Goal: Task Accomplishment & Management: Manage account settings

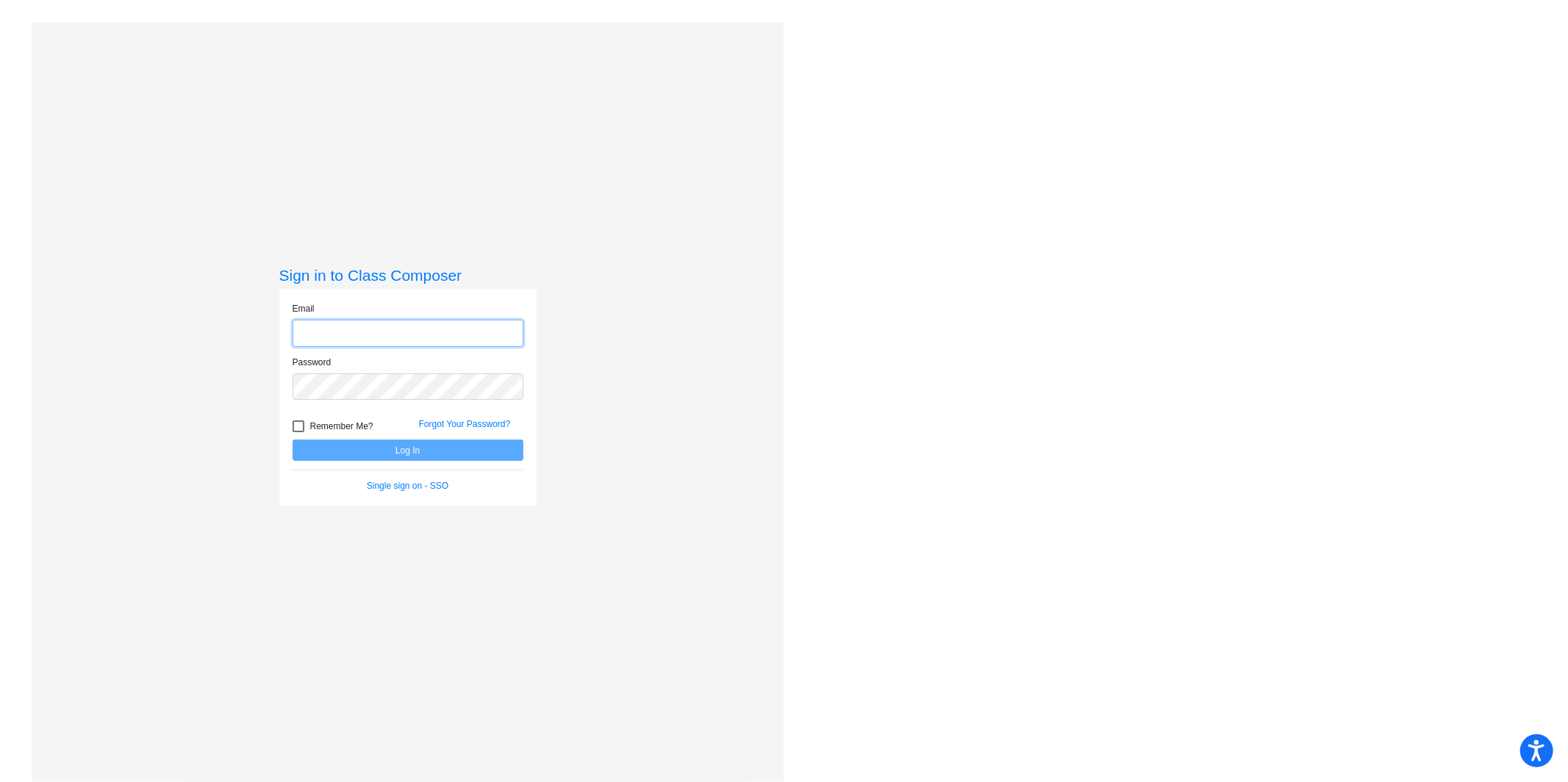
type input "[EMAIL_ADDRESS][PERSON_NAME][DOMAIN_NAME]"
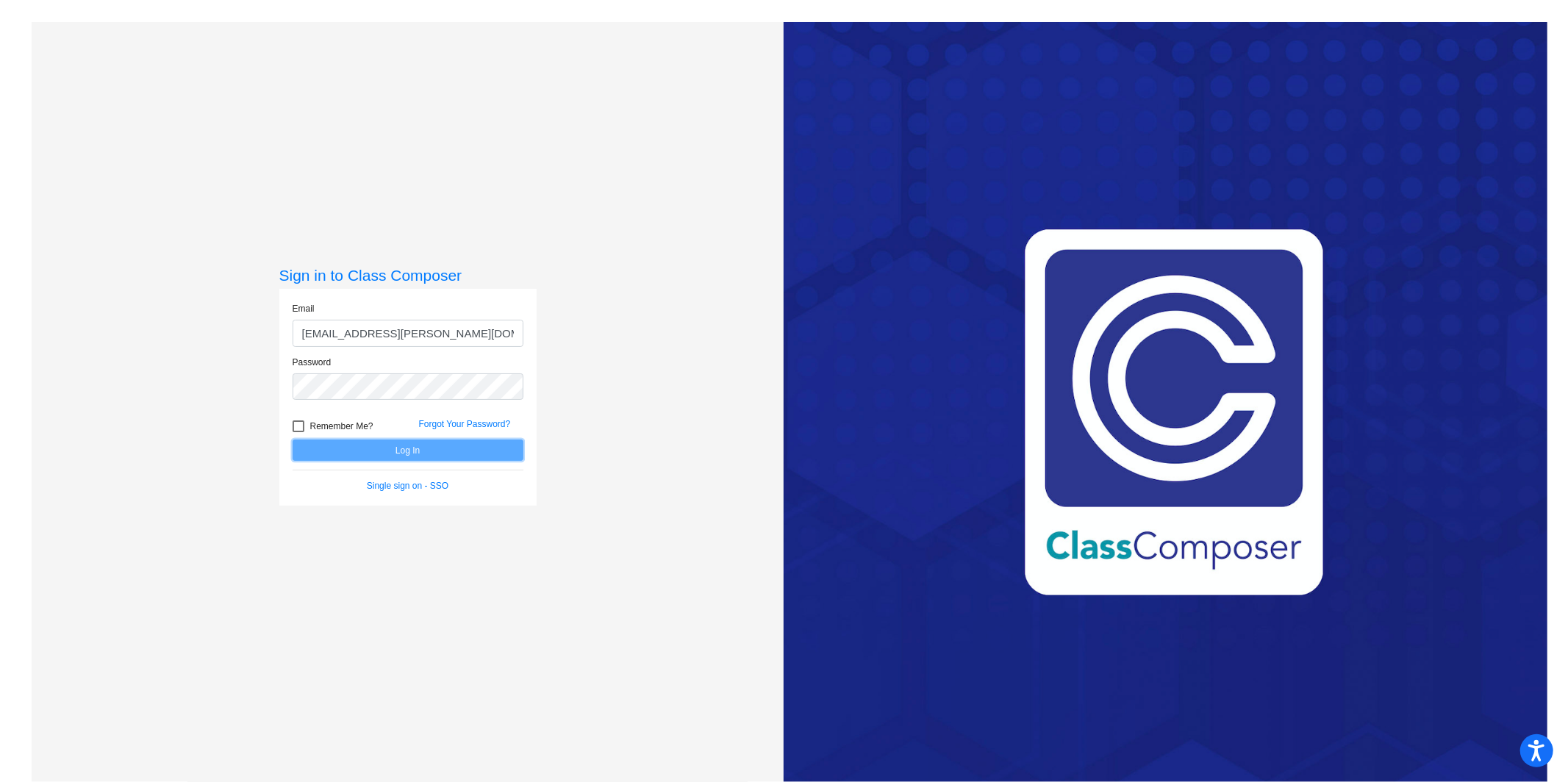
click at [417, 445] on button "Log In" at bounding box center [408, 450] width 231 height 22
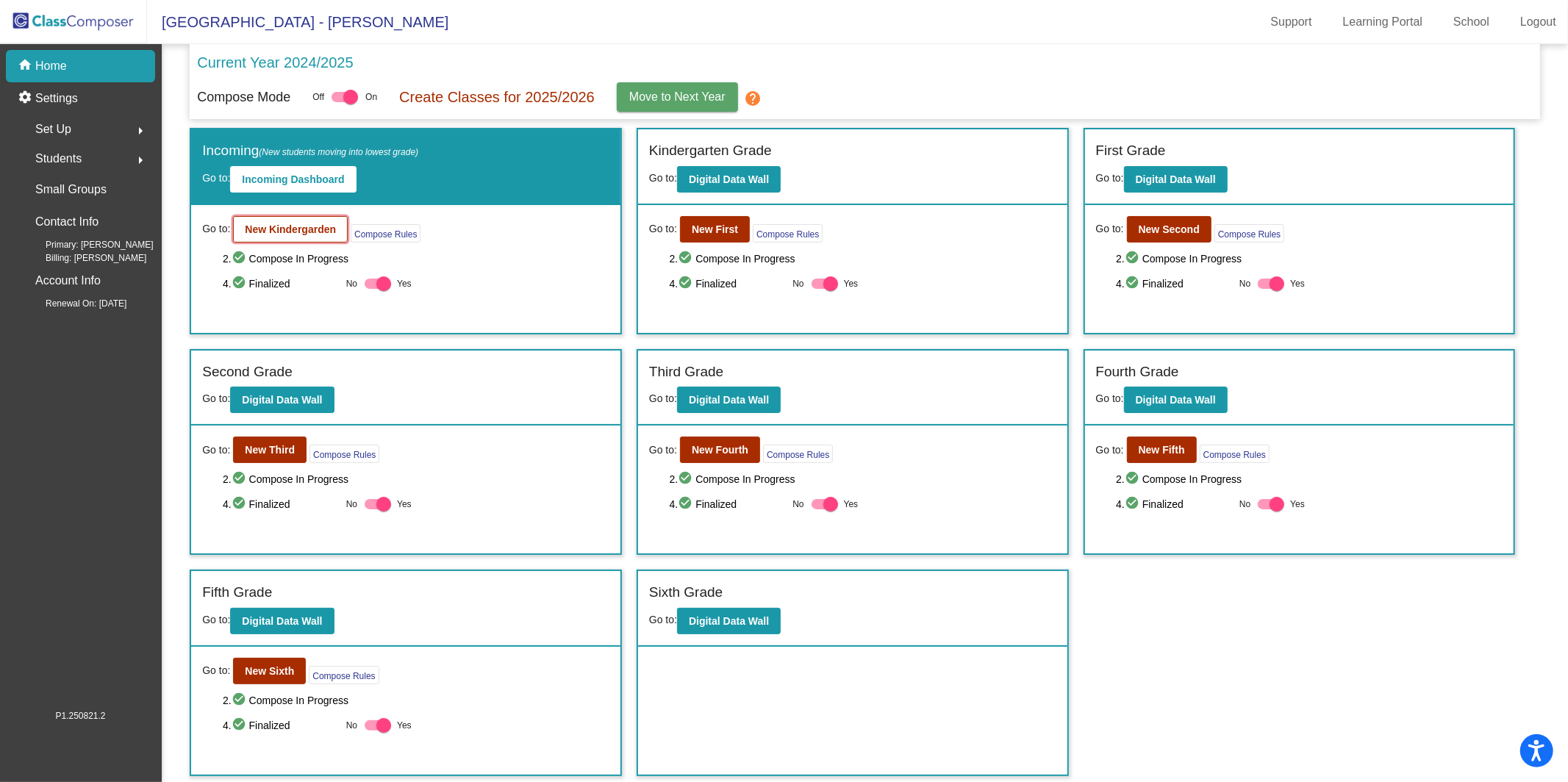
click at [323, 223] on b "New Kindergarden" at bounding box center [290, 229] width 91 height 12
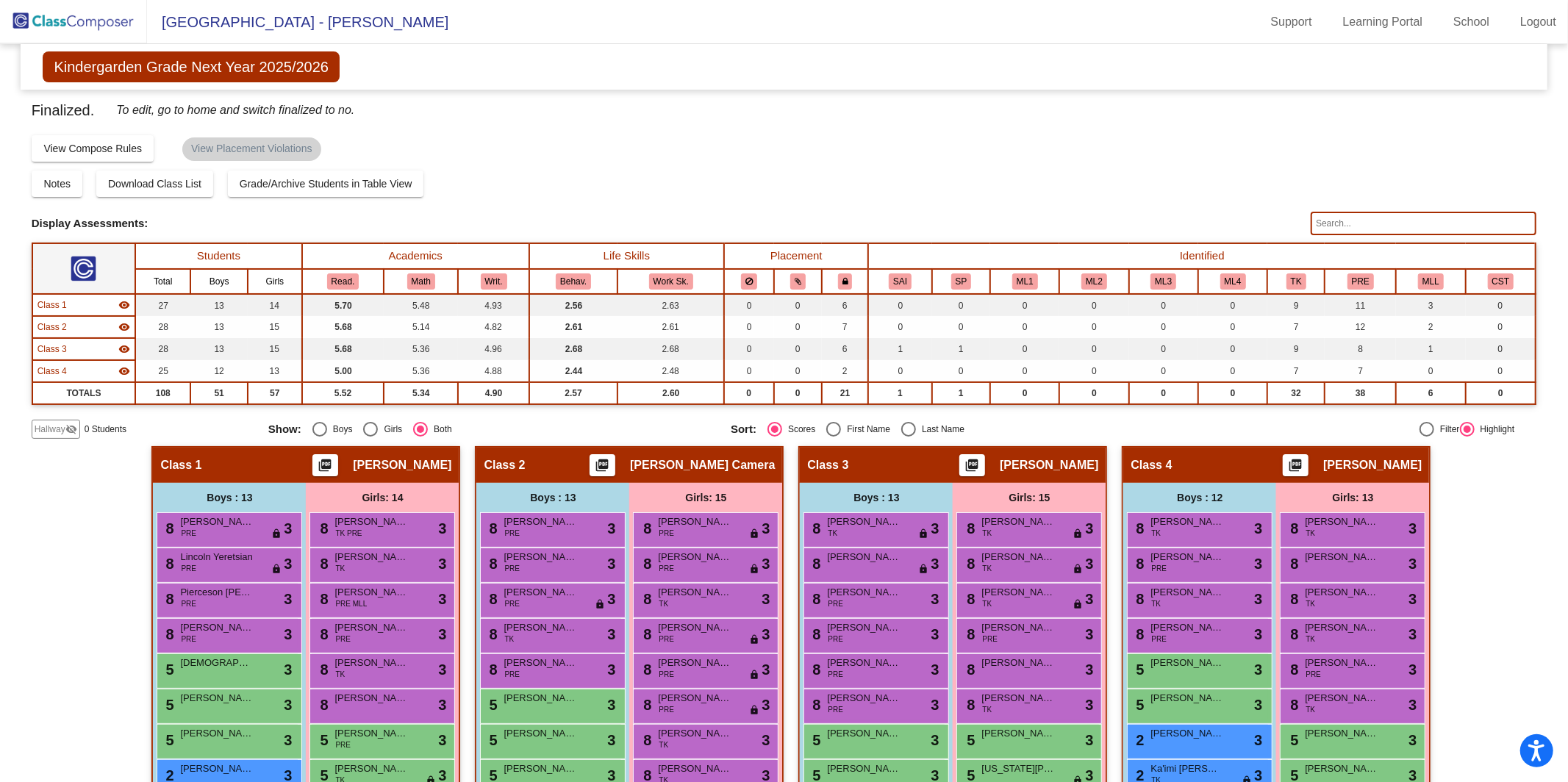
click at [1403, 223] on input "text" at bounding box center [1423, 223] width 226 height 23
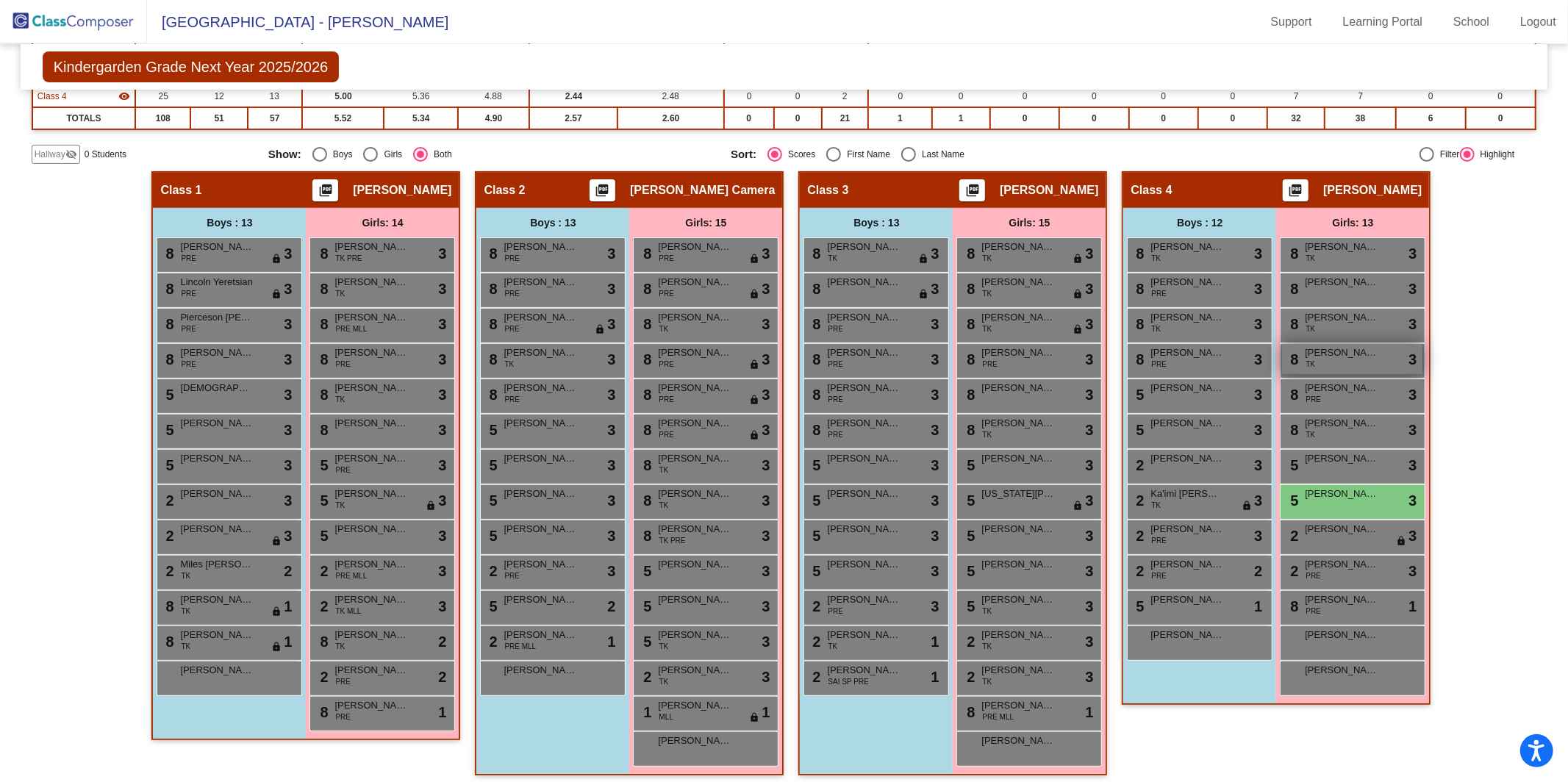
scroll to position [277, 0]
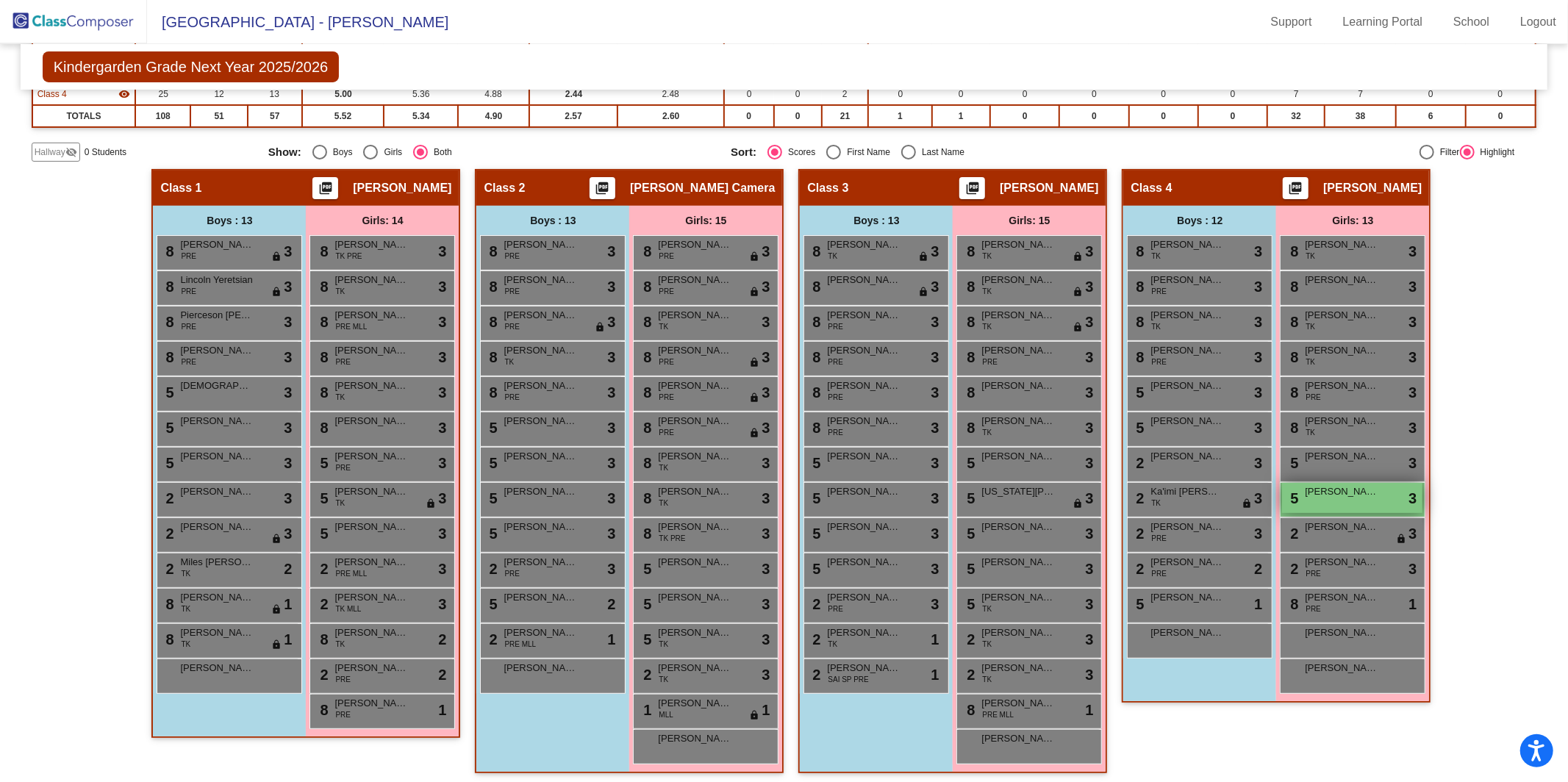
type input "[PERSON_NAME]"
click at [1329, 498] on div "5 [PERSON_NAME] lock do_not_disturb_alt 3" at bounding box center [1352, 497] width 140 height 30
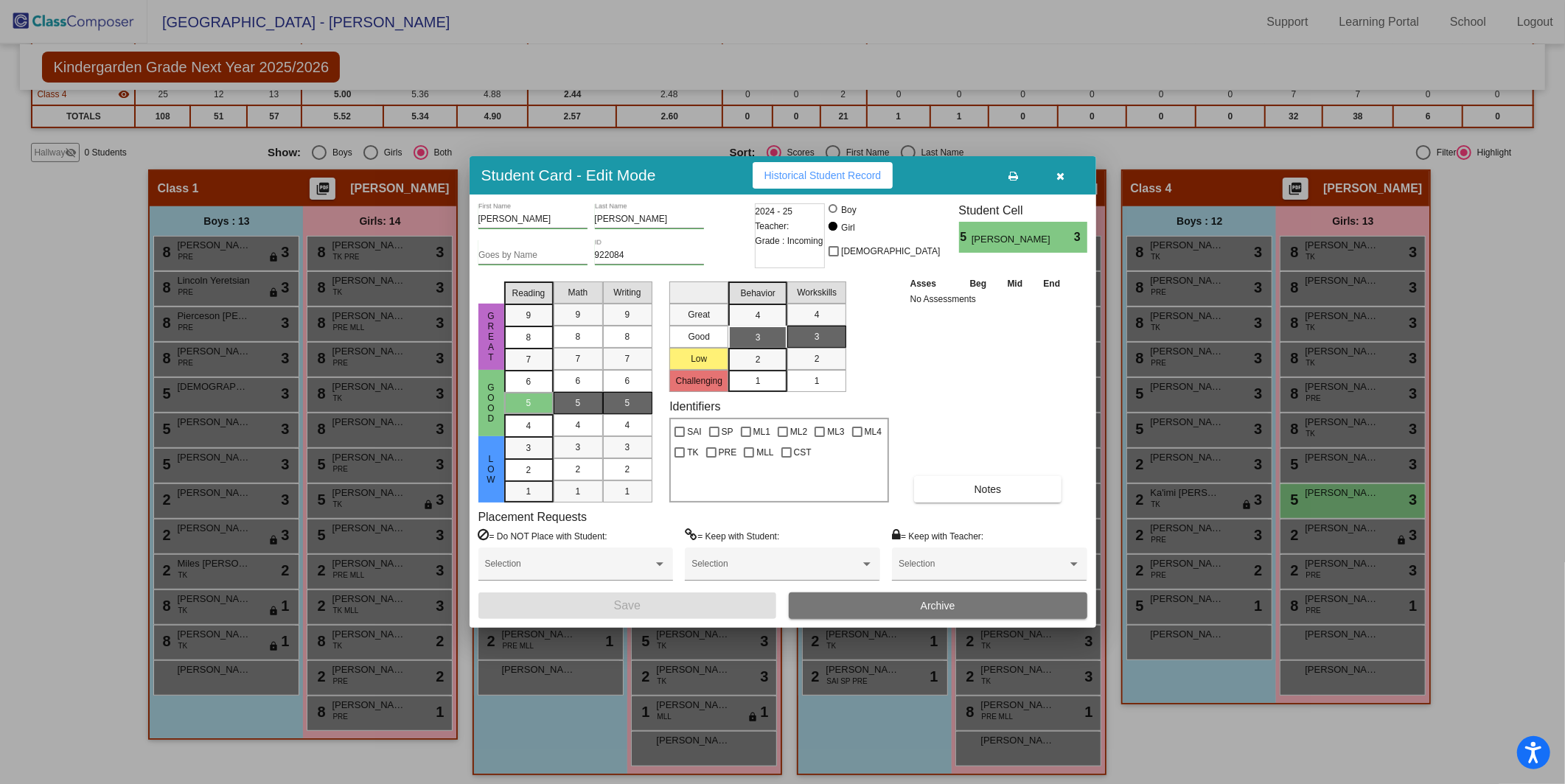
click at [920, 595] on button "Archive" at bounding box center [938, 605] width 298 height 26
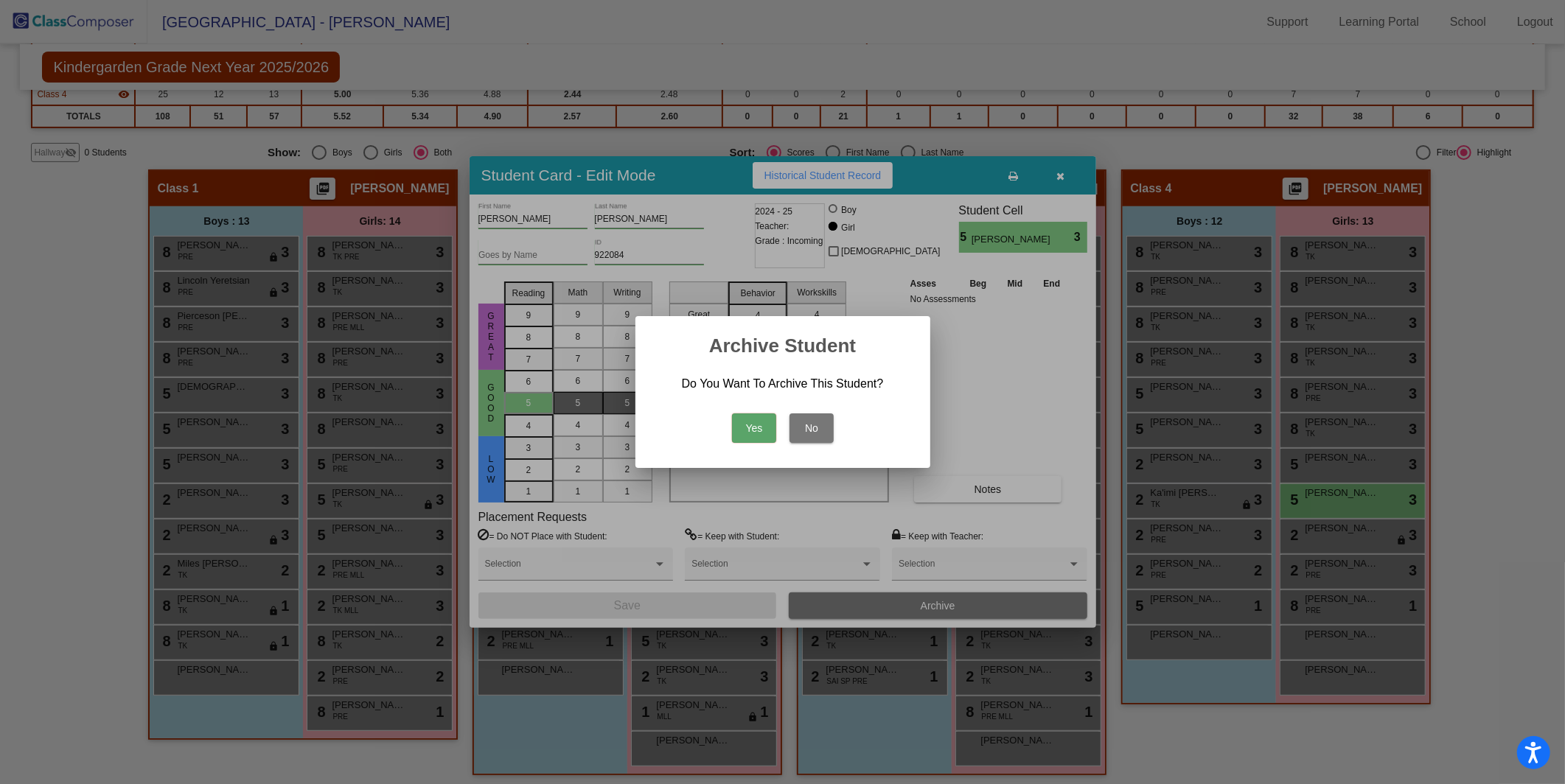
click at [773, 422] on button "Yes" at bounding box center [754, 428] width 44 height 30
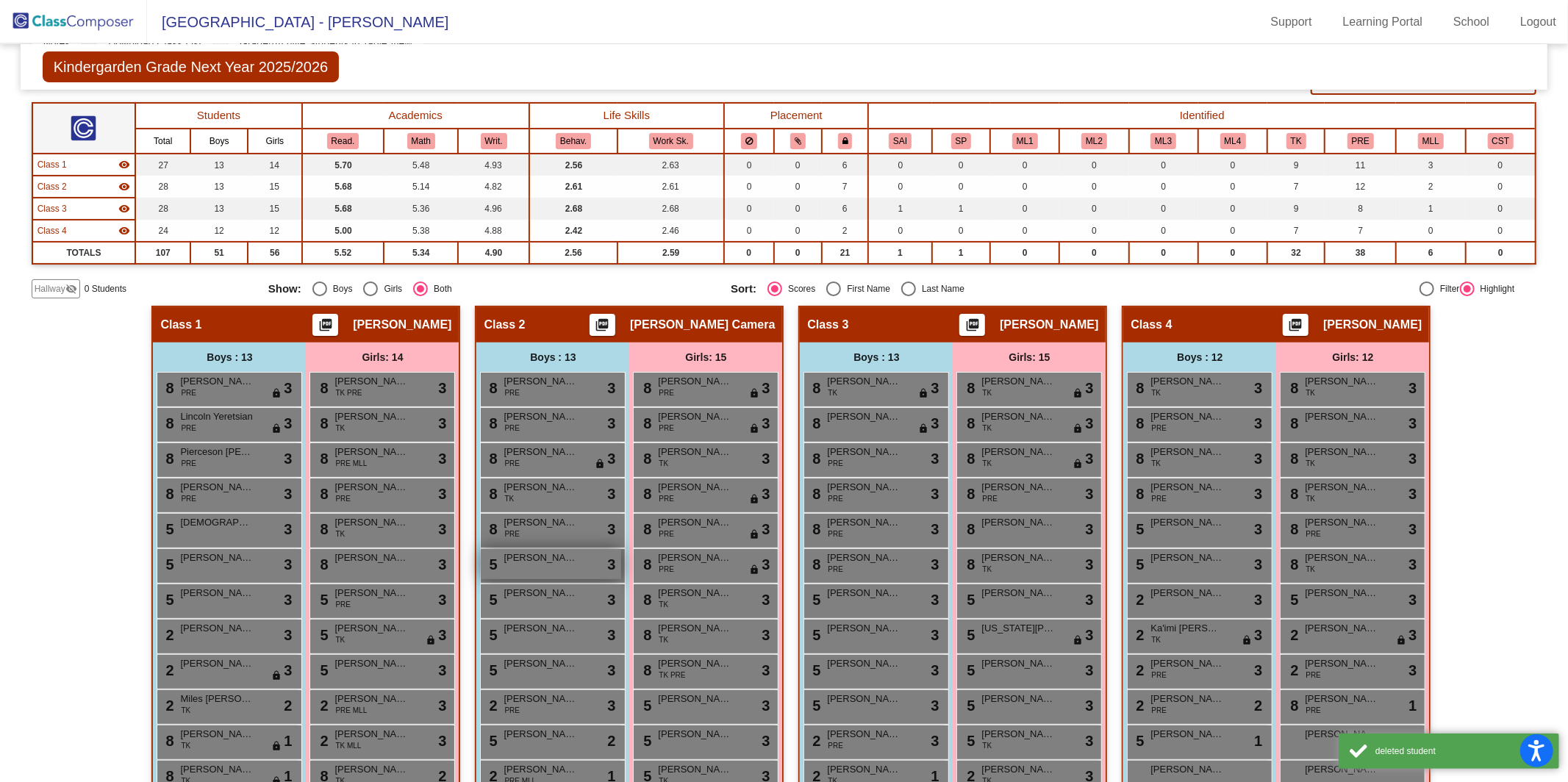
scroll to position [138, 0]
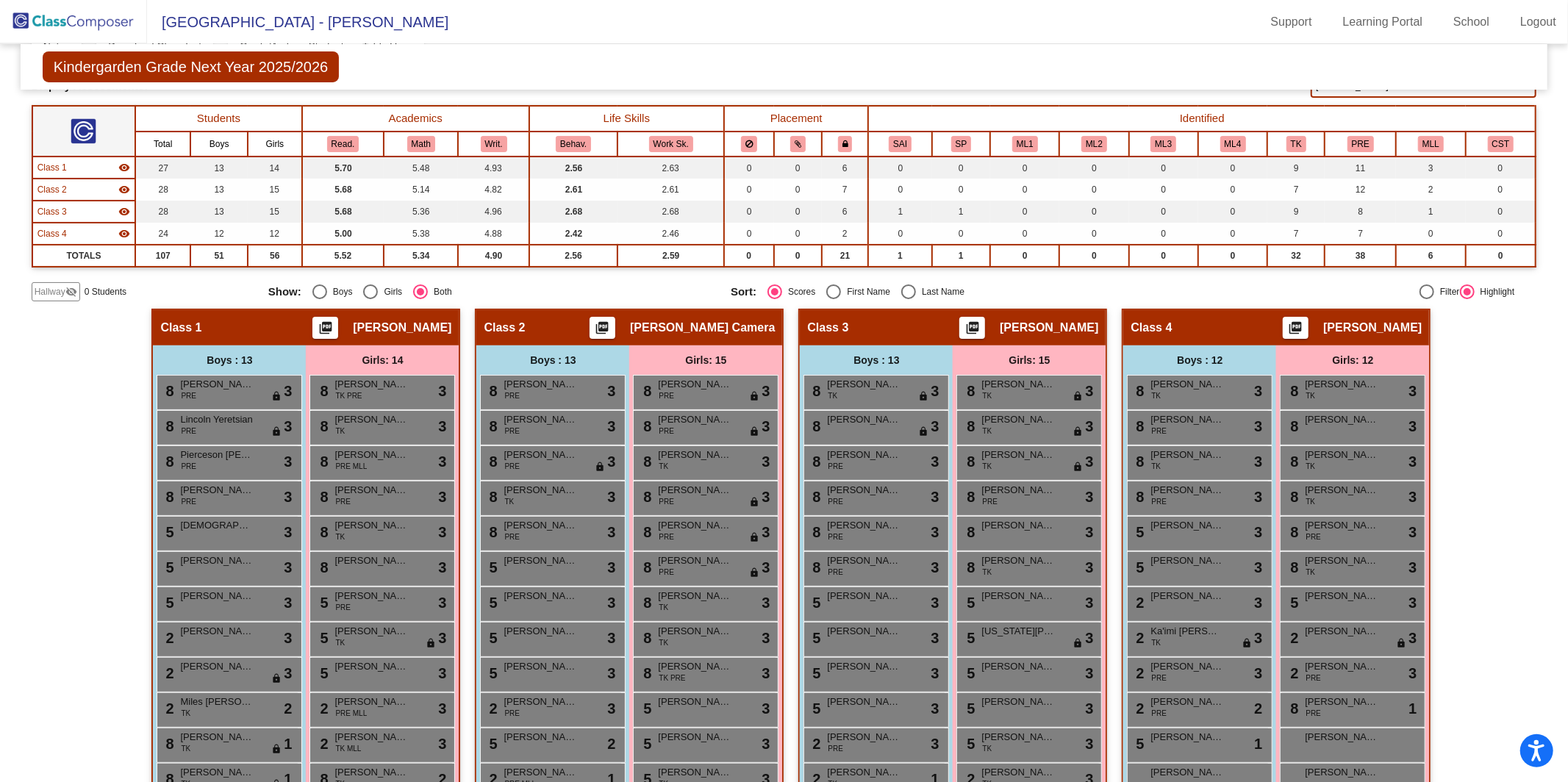
click at [1471, 411] on div "Hallway - Hallway Class picture_as_pdf Add Student First Name Last Name Student…" at bounding box center [784, 618] width 1505 height 619
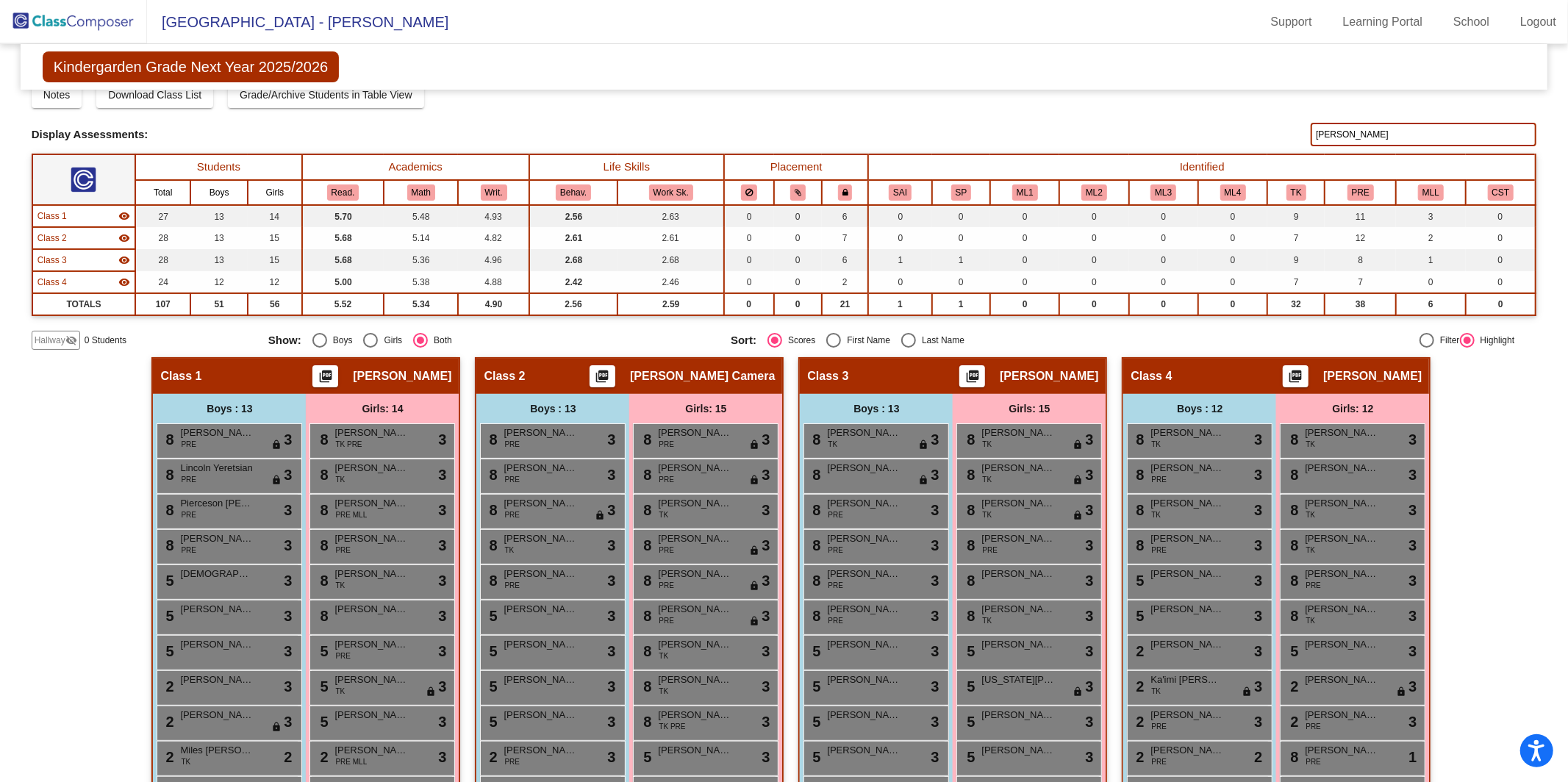
scroll to position [0, 0]
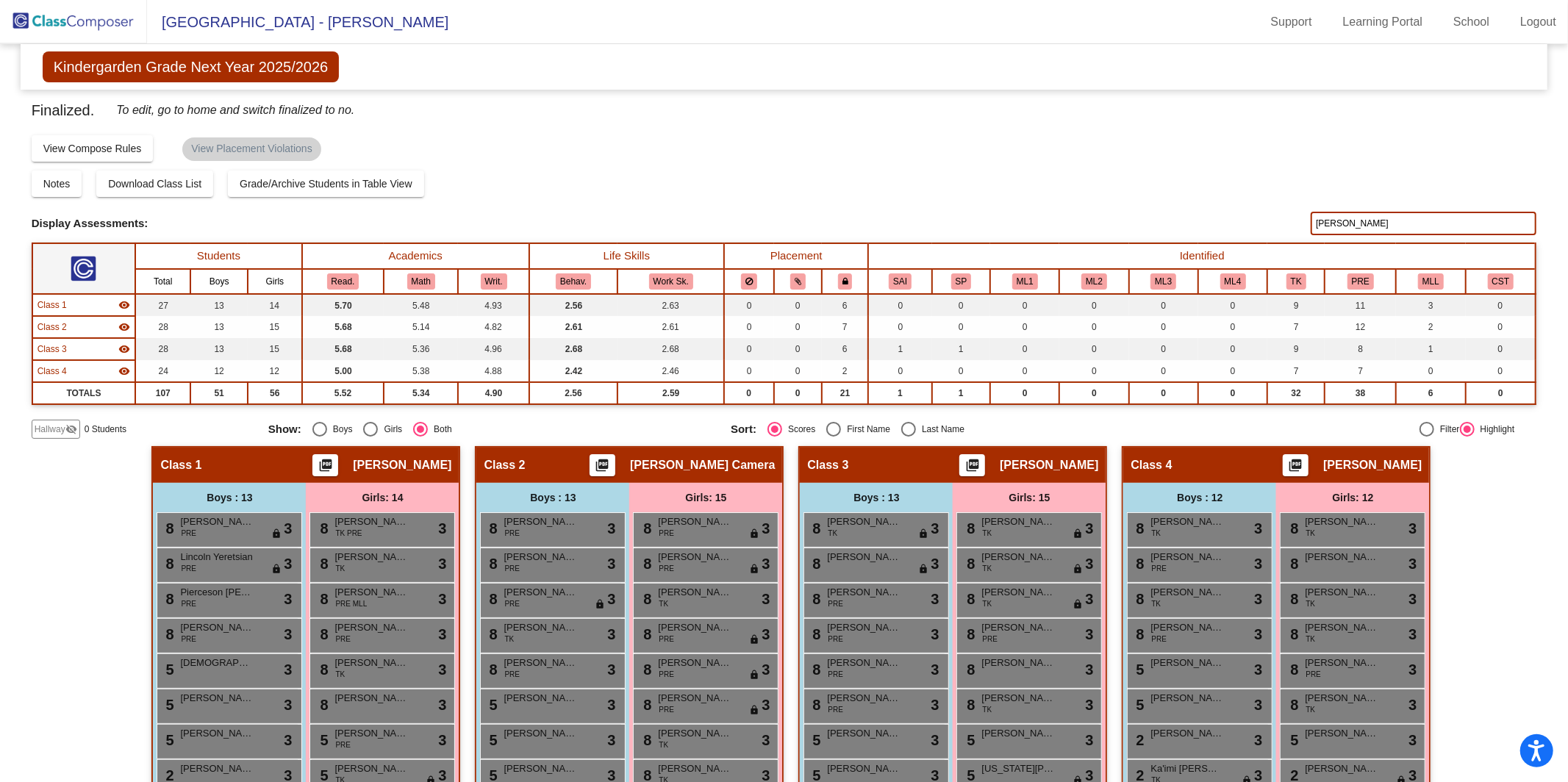
click at [72, 22] on img at bounding box center [73, 22] width 147 height 43
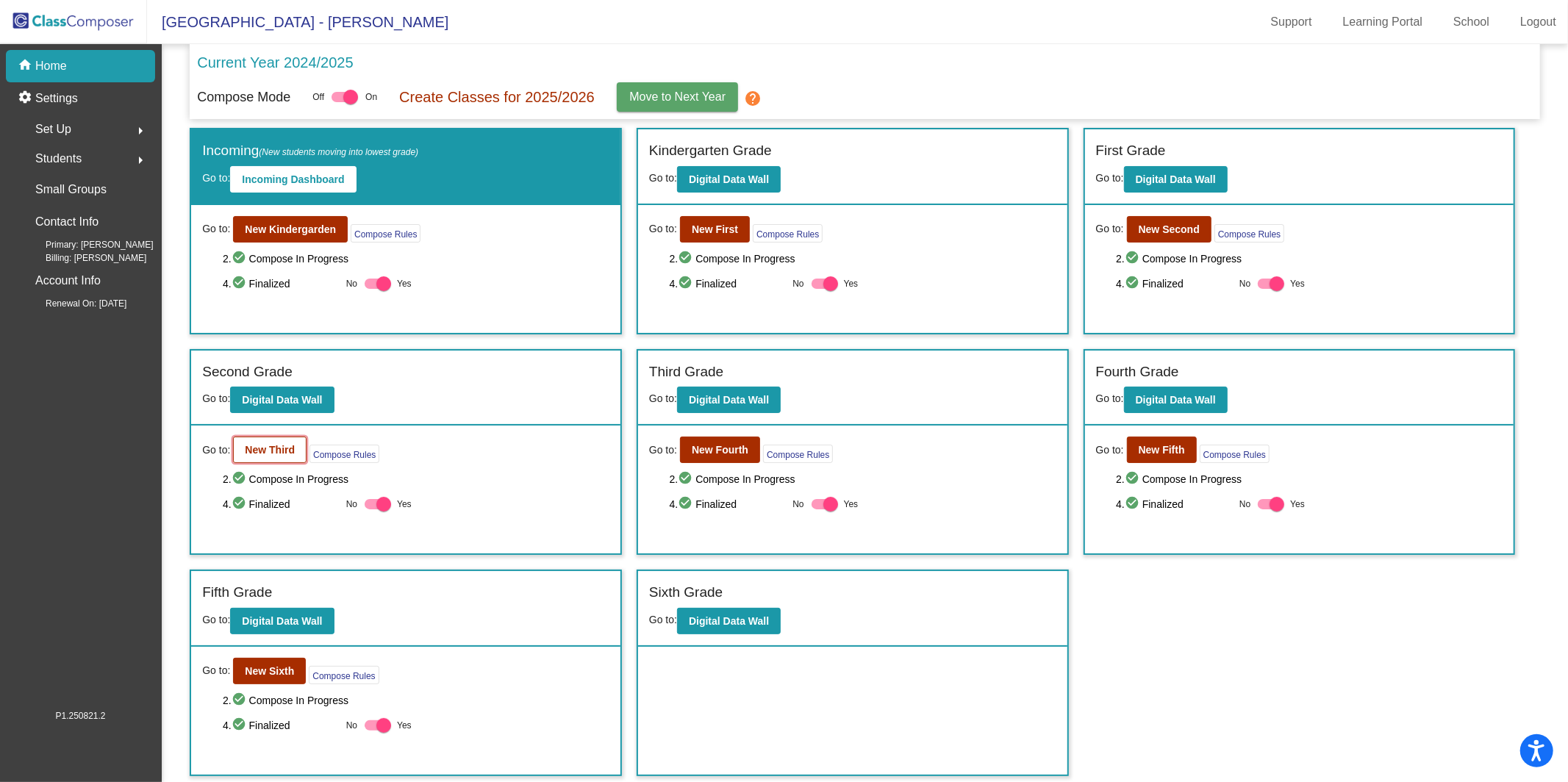
click at [274, 452] on b "New Third" at bounding box center [269, 450] width 50 height 12
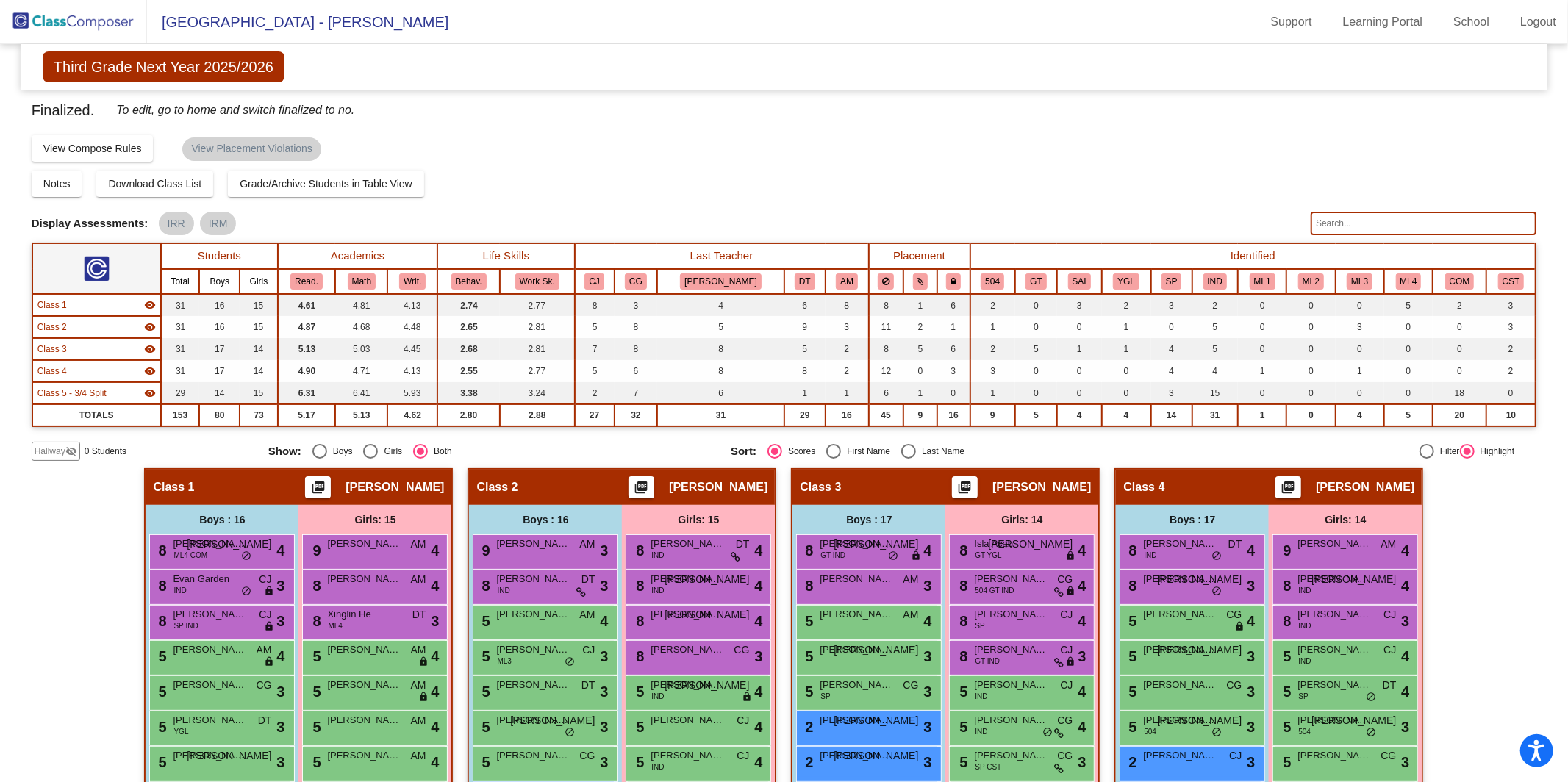
click at [1391, 226] on input "text" at bounding box center [1423, 223] width 226 height 23
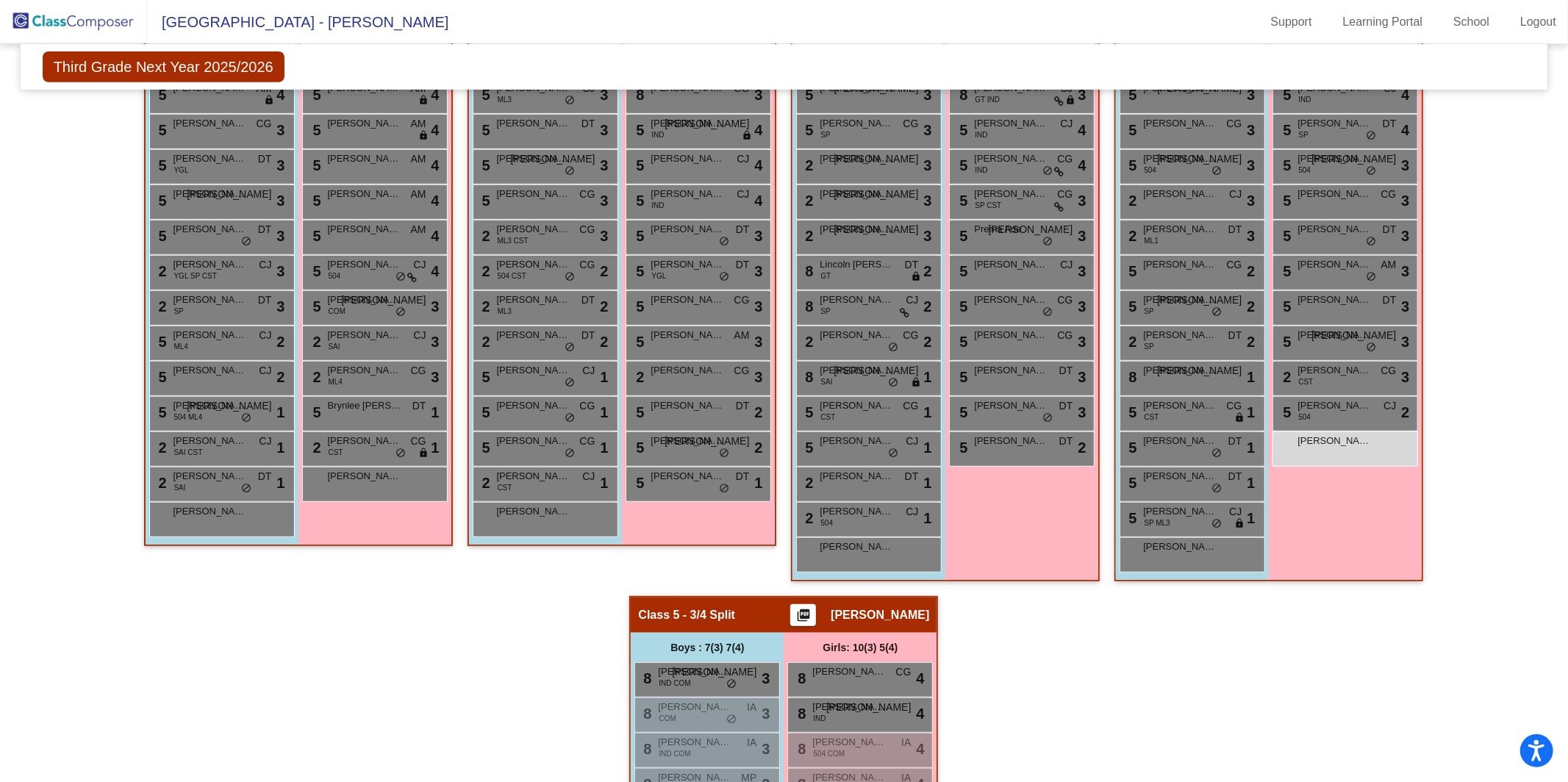
scroll to position [618, 0]
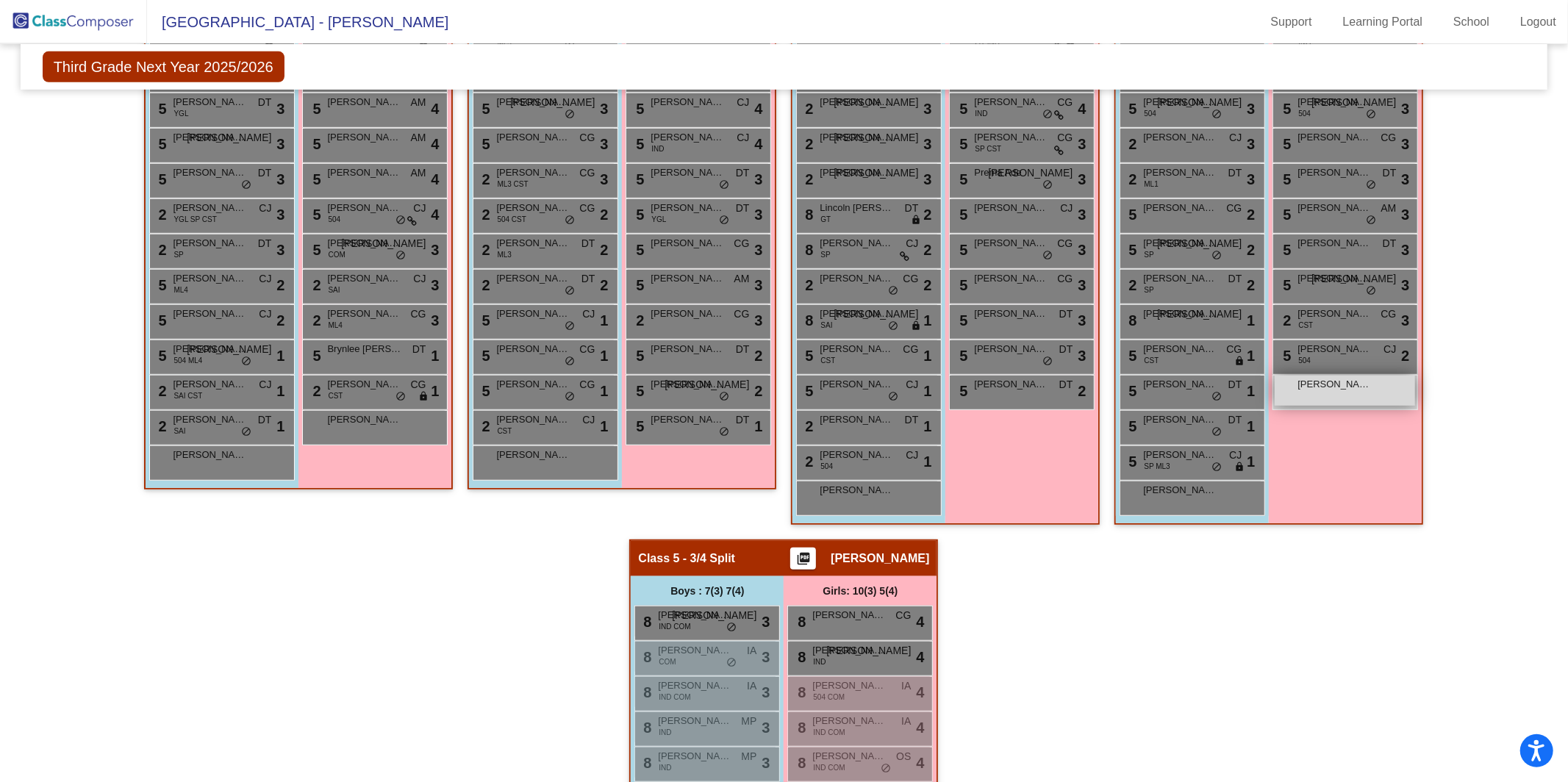
type input "[PERSON_NAME]"
click at [1339, 393] on div "[PERSON_NAME] lock do_not_disturb_alt" at bounding box center [1345, 390] width 140 height 30
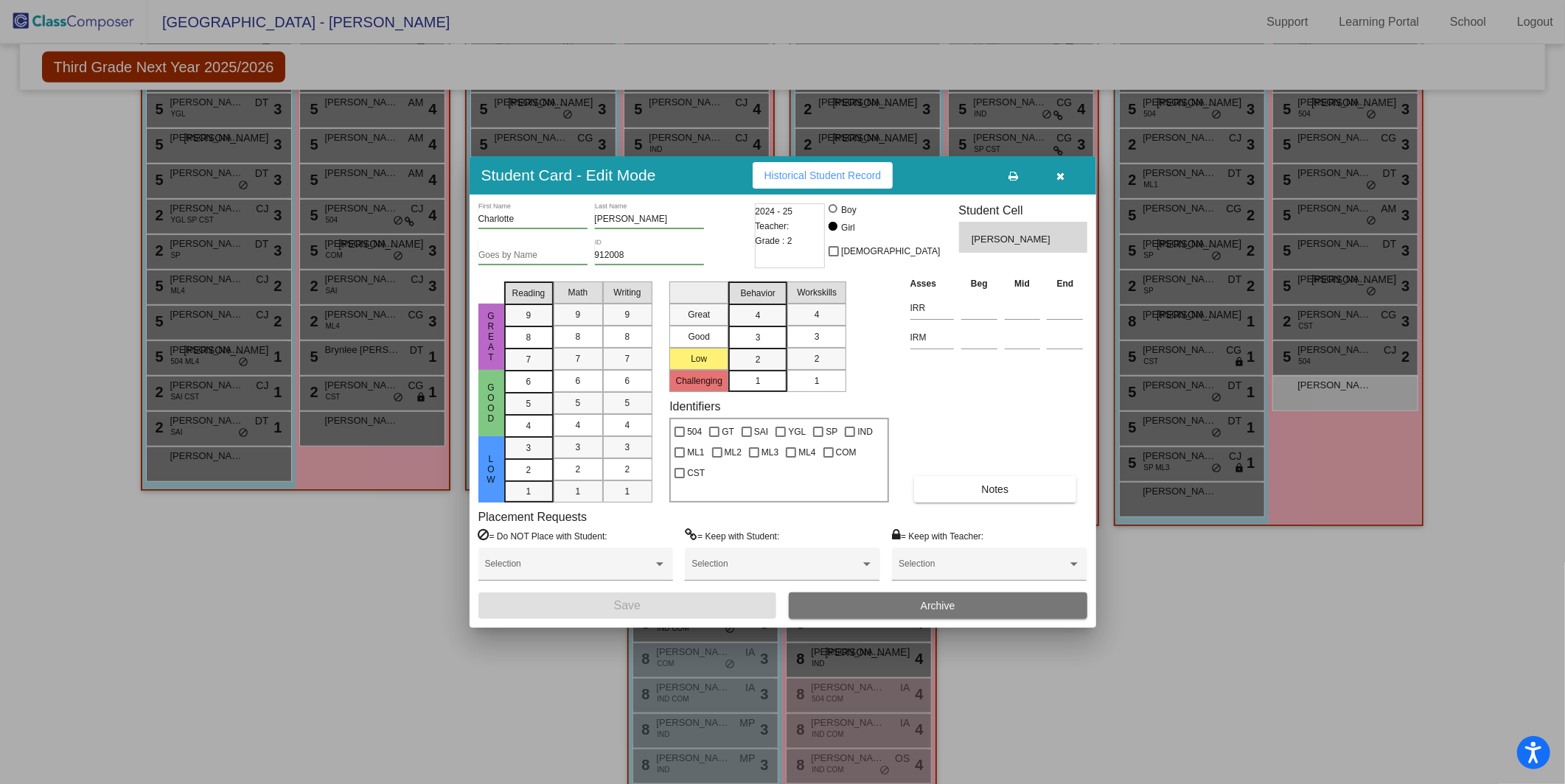
click at [925, 600] on span "Archive" at bounding box center [938, 605] width 34 height 12
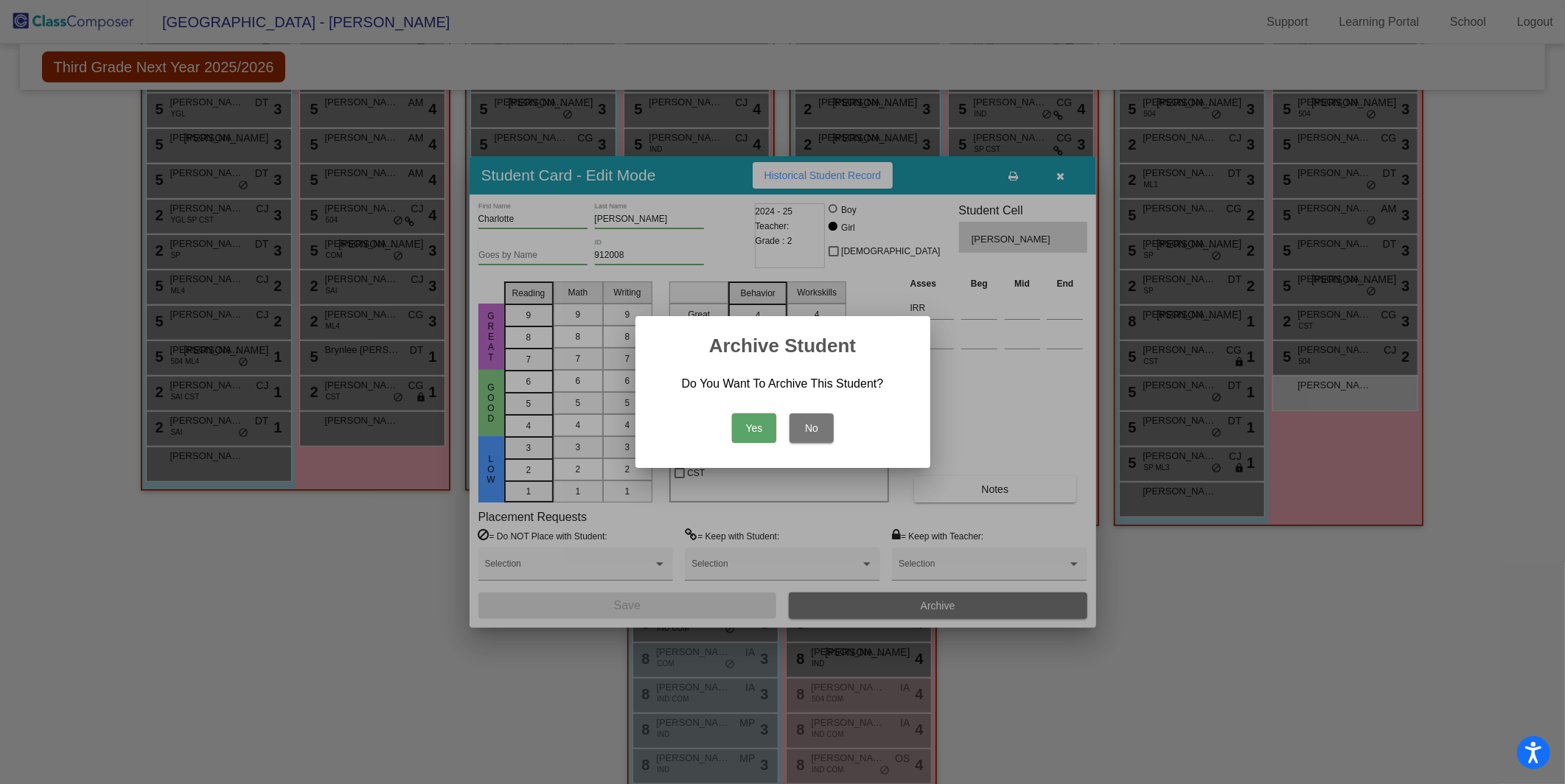
click at [755, 419] on button "Yes" at bounding box center [754, 428] width 44 height 30
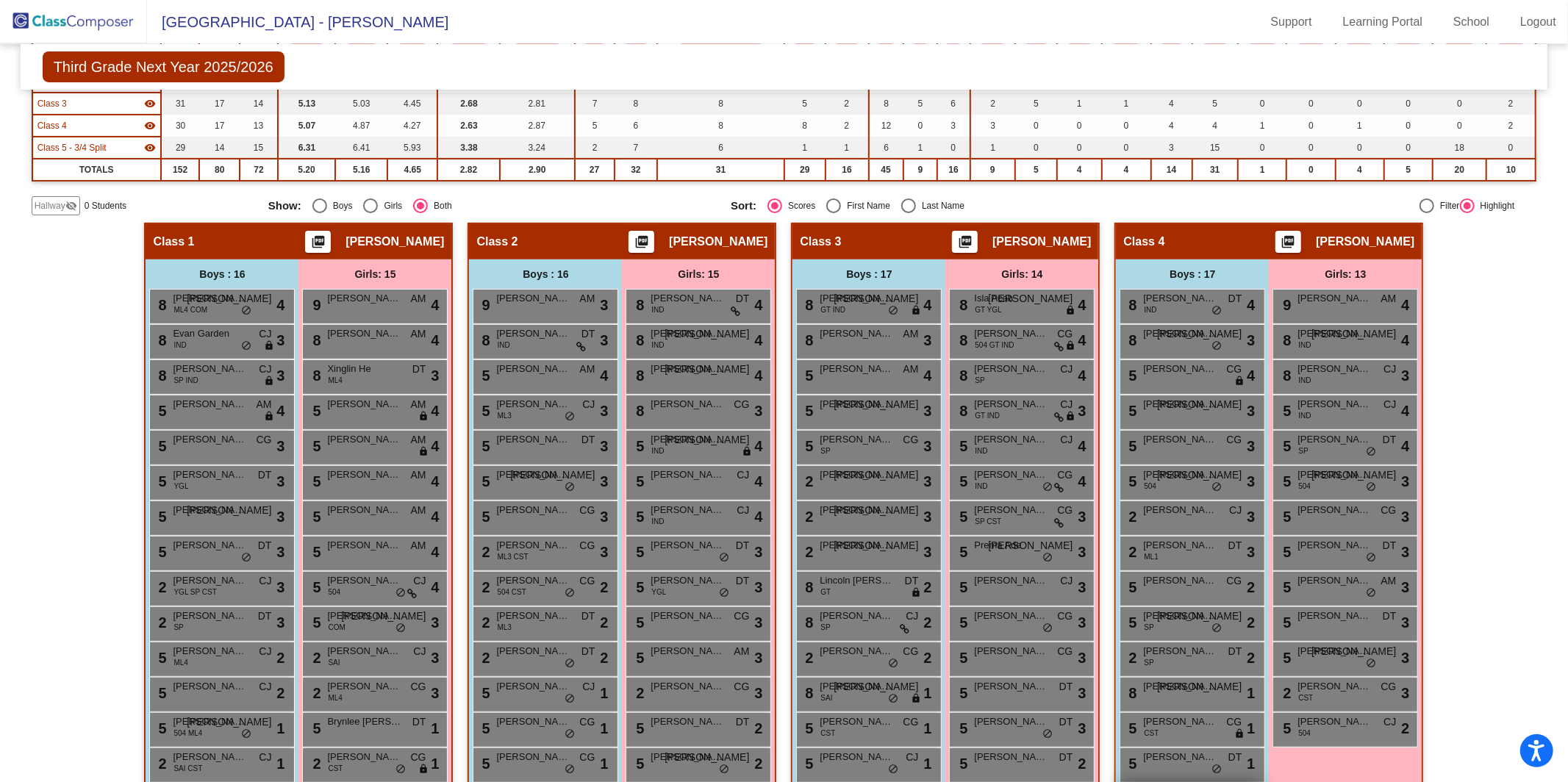
scroll to position [93, 0]
